Goal: Task Accomplishment & Management: Use online tool/utility

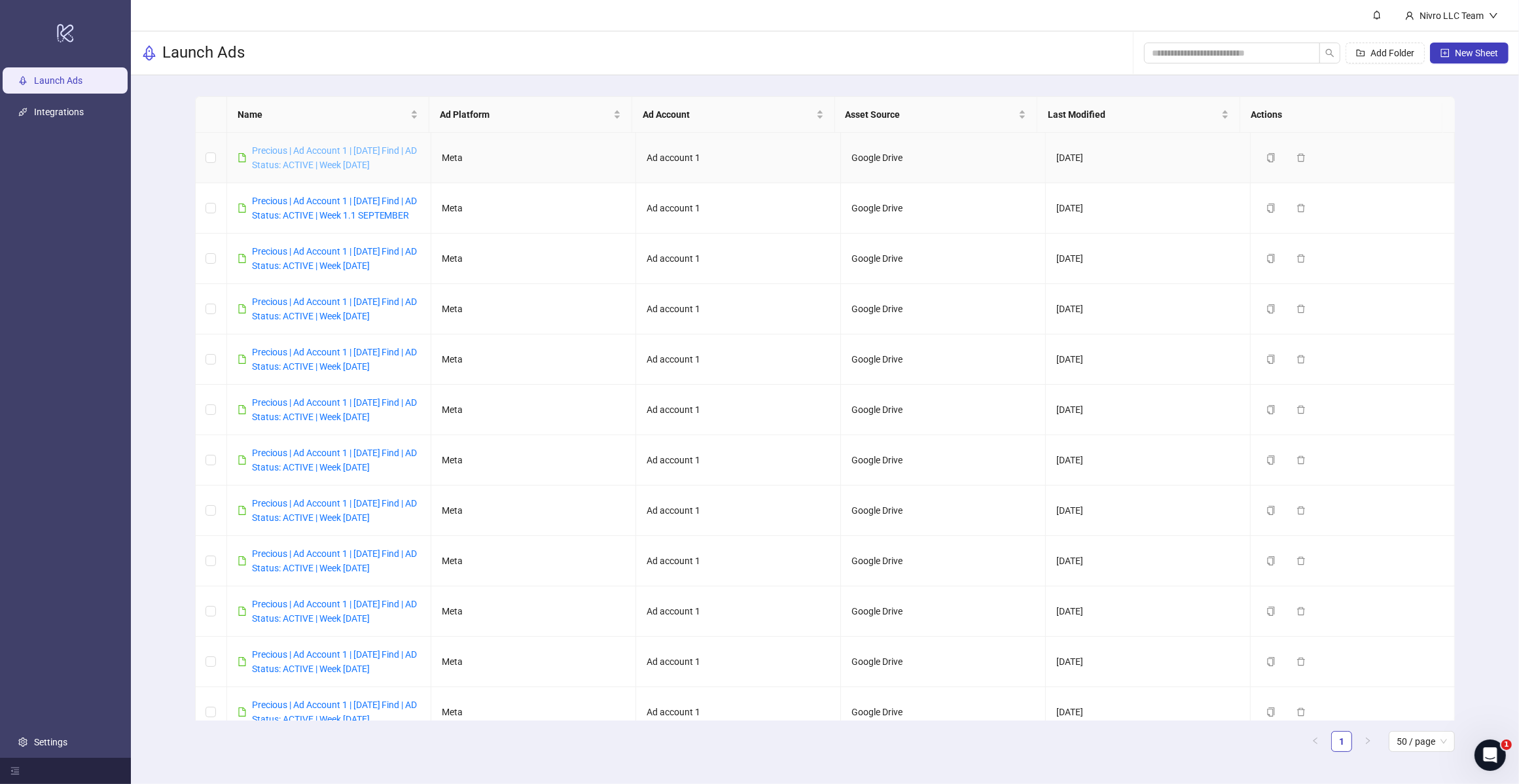
click at [384, 153] on link "Precious | Ad Account 1 | [DATE] Find | AD Status: ACTIVE | Week [DATE]" at bounding box center [335, 158] width 166 height 25
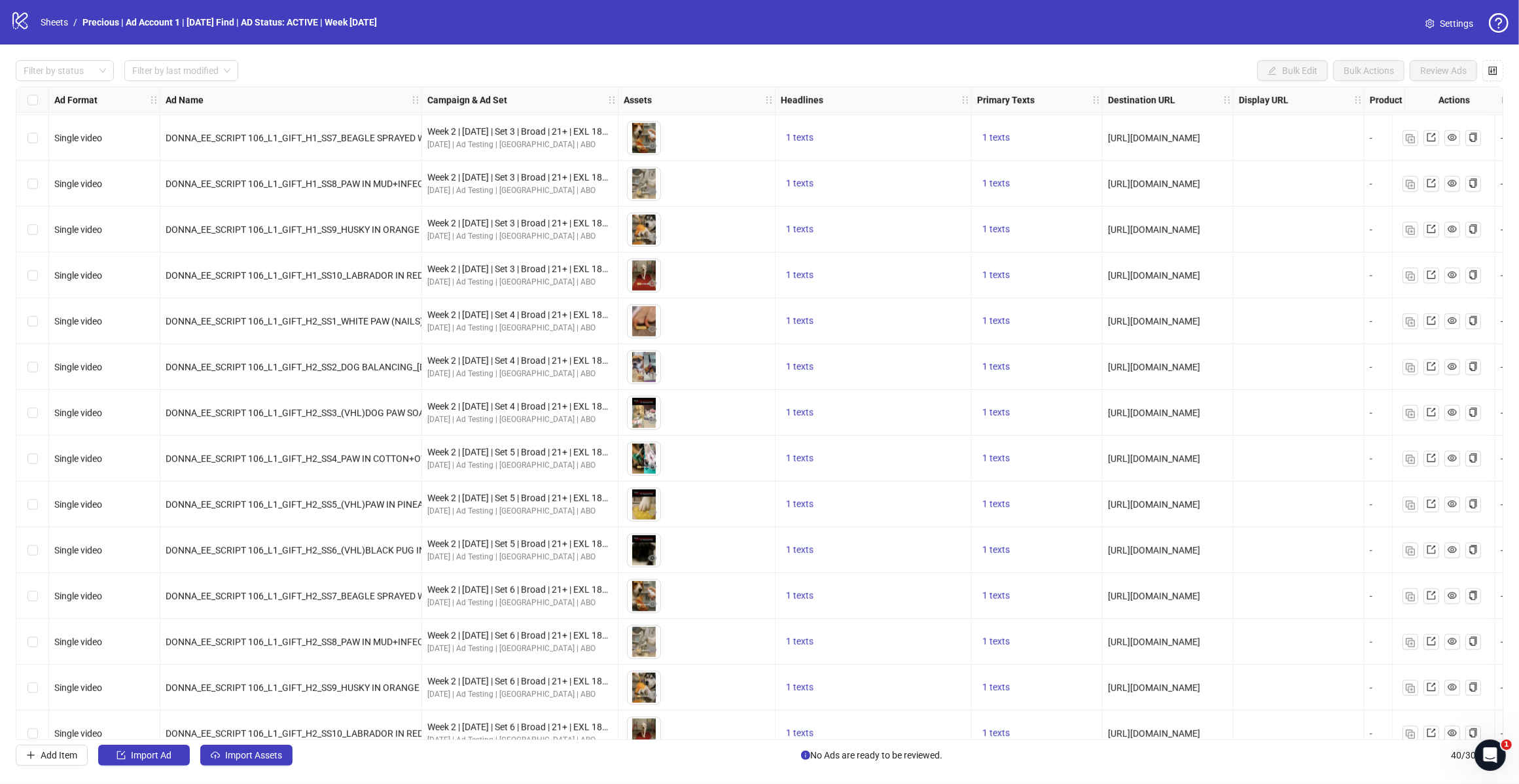
scroll to position [1212, 0]
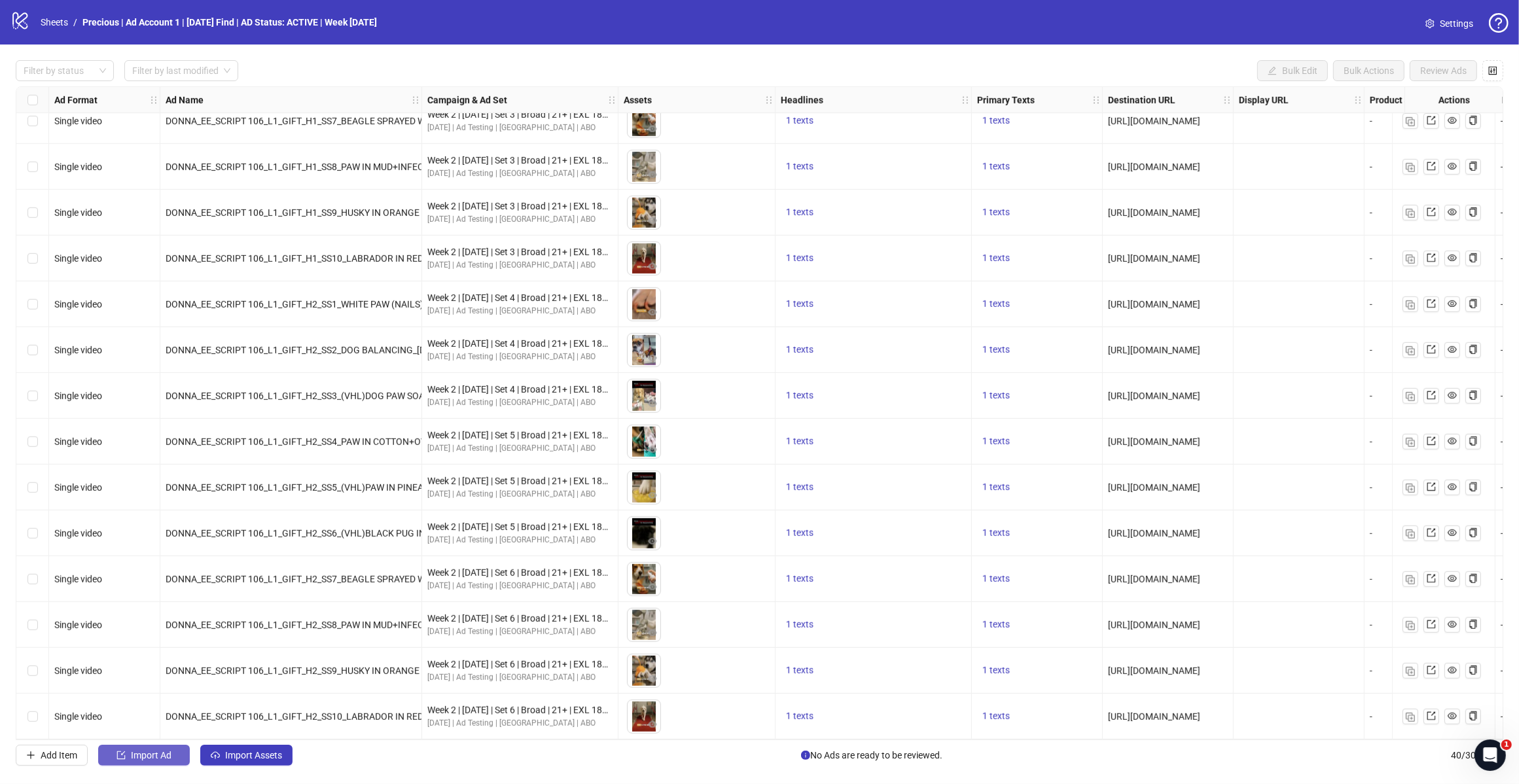
click at [138, 758] on span "Import Ad" at bounding box center [150, 755] width 40 height 10
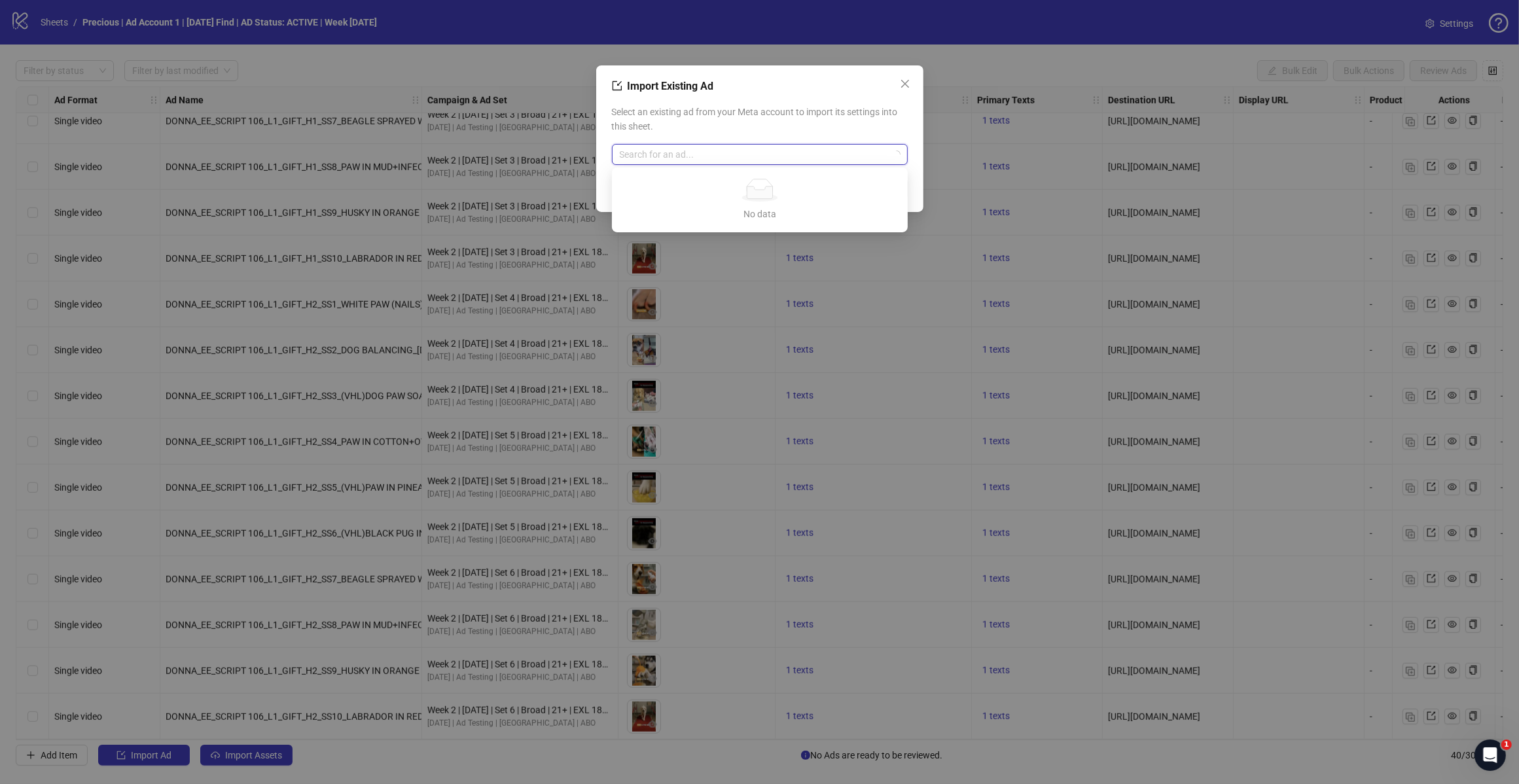
click at [662, 159] on input "search" at bounding box center [754, 154] width 268 height 20
type input "********"
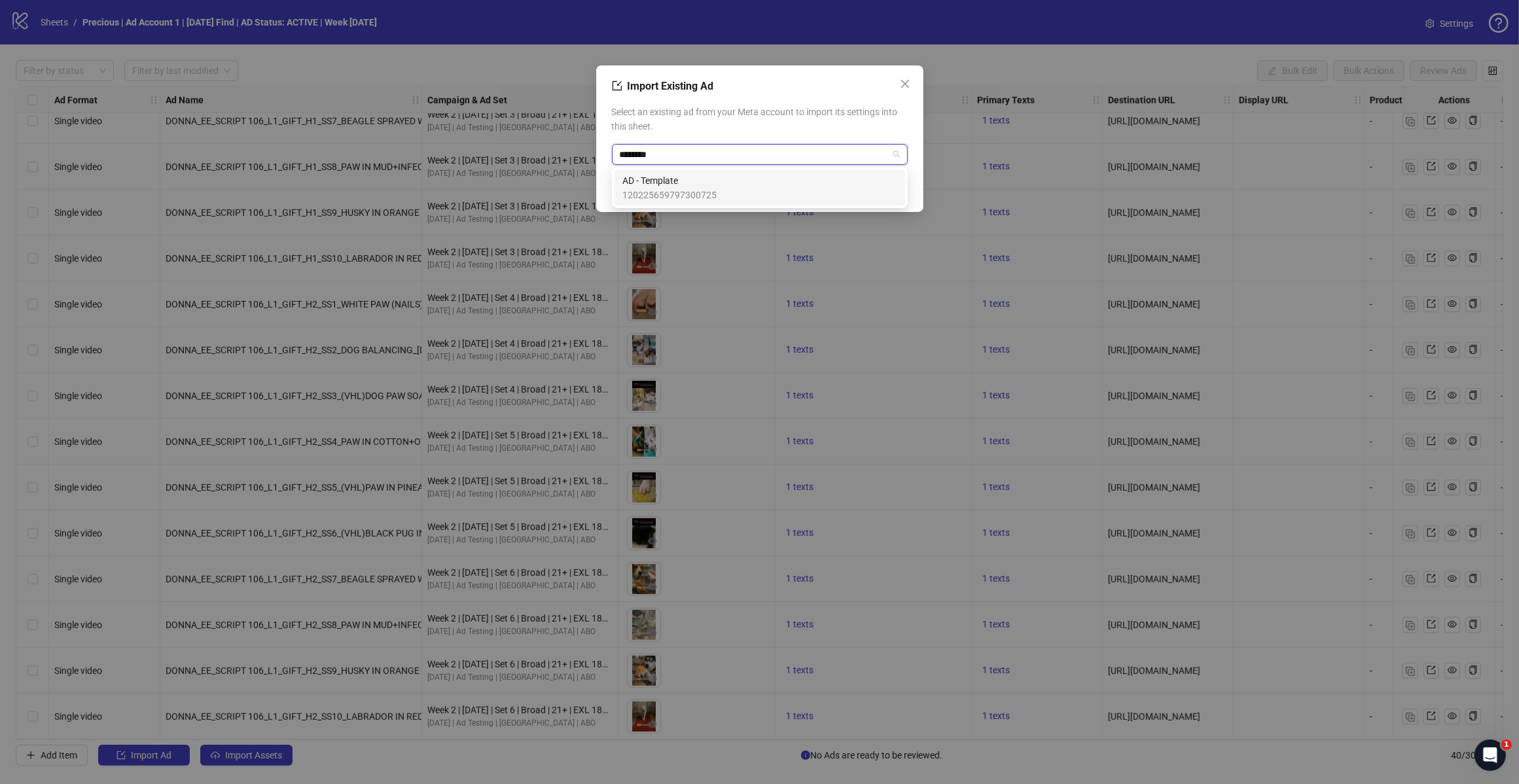
click at [689, 185] on span "AD - Template" at bounding box center [670, 180] width 95 height 15
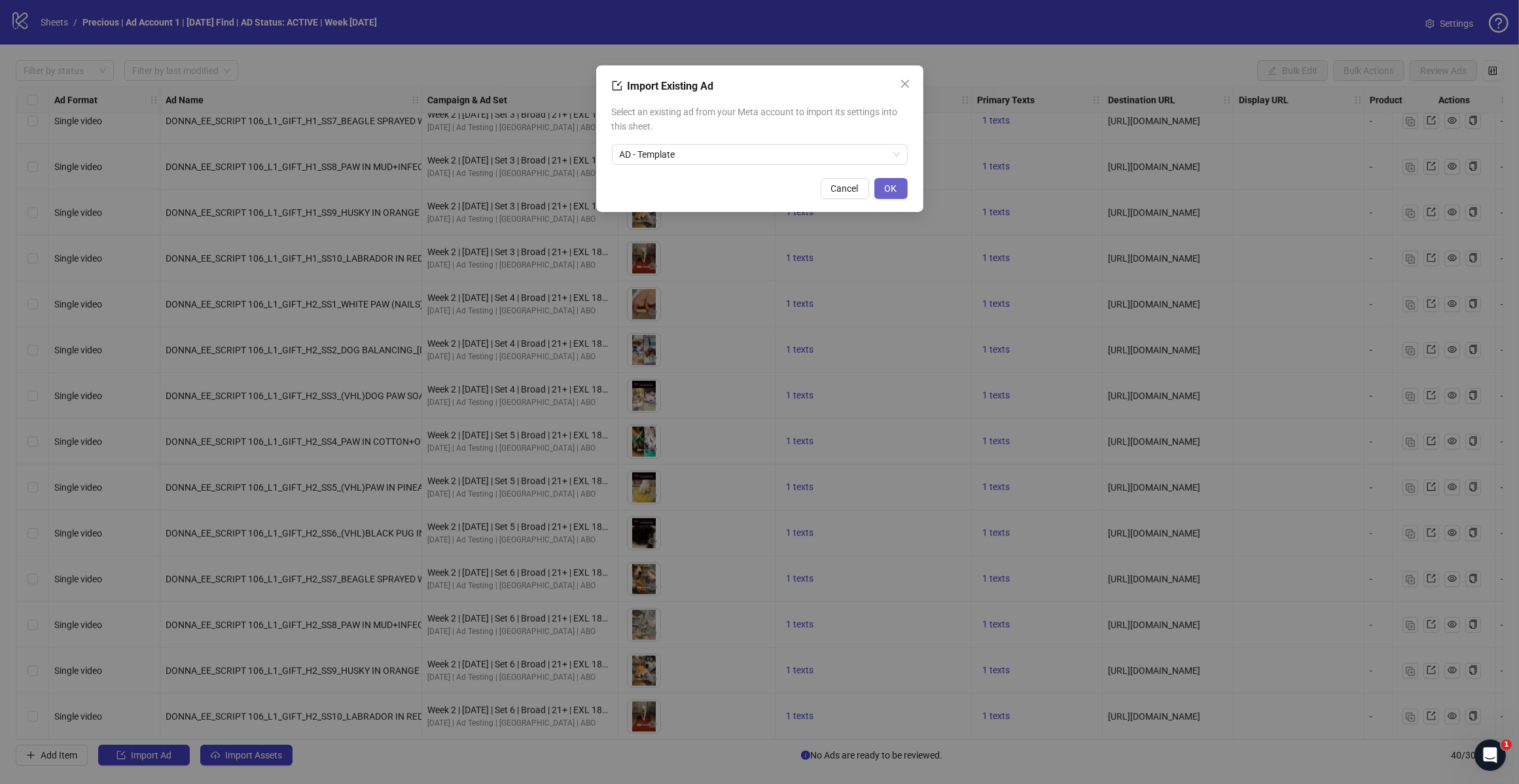
click at [887, 188] on span "OK" at bounding box center [891, 188] width 12 height 10
